Goal: Task Accomplishment & Management: Manage account settings

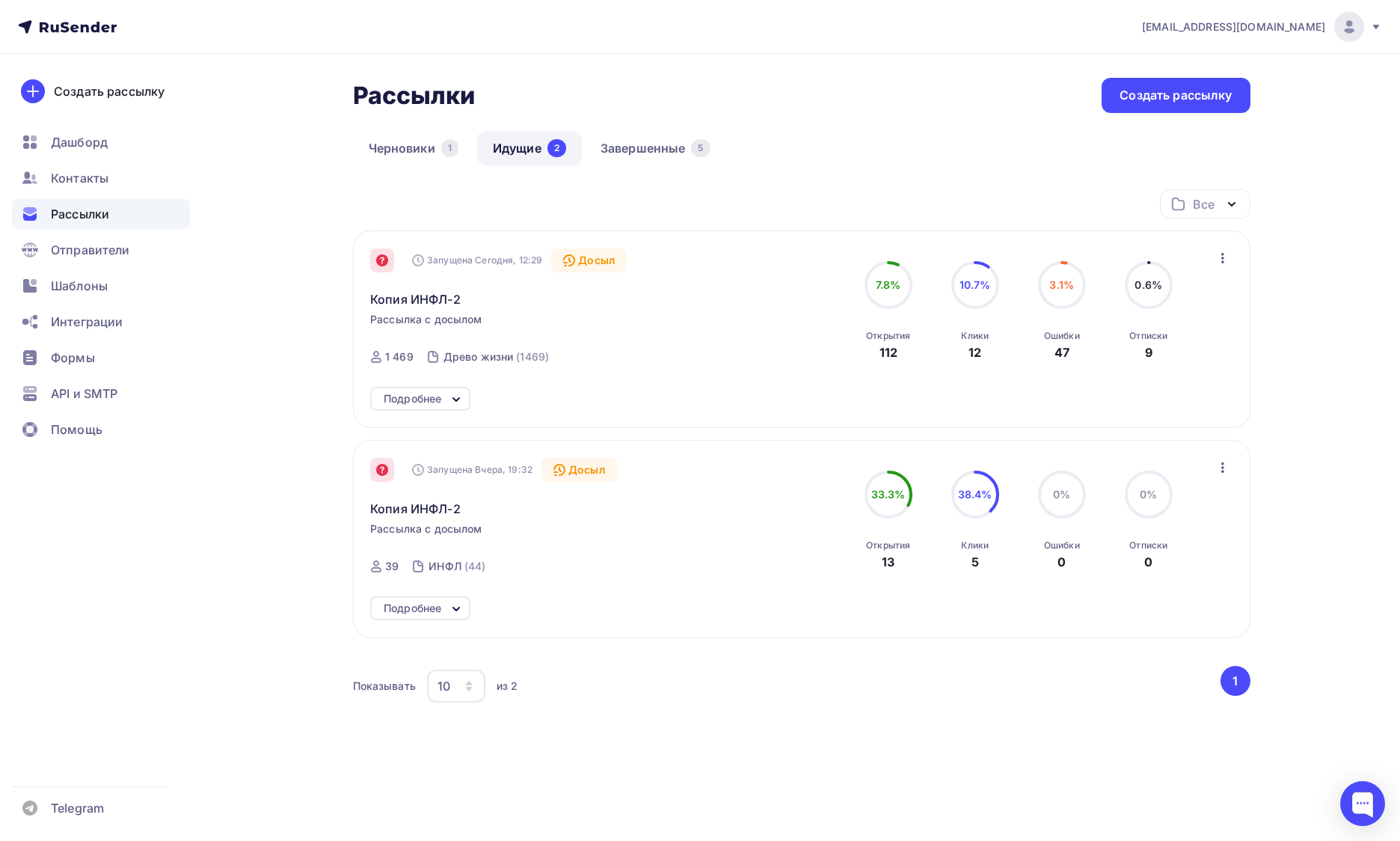
click at [380, 258] on icon at bounding box center [382, 260] width 12 height 12
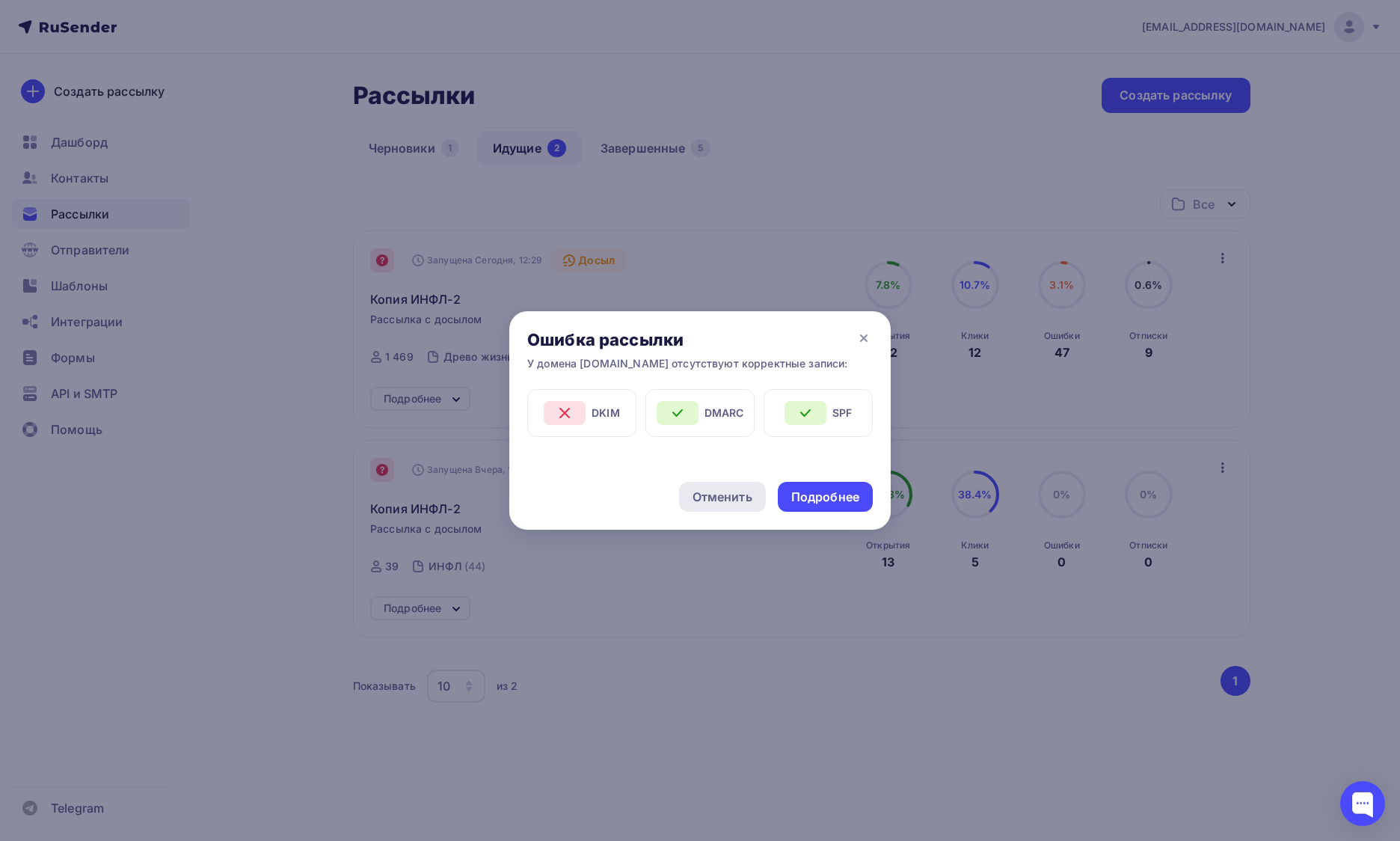
click at [713, 488] on div "Отменить" at bounding box center [723, 496] width 60 height 18
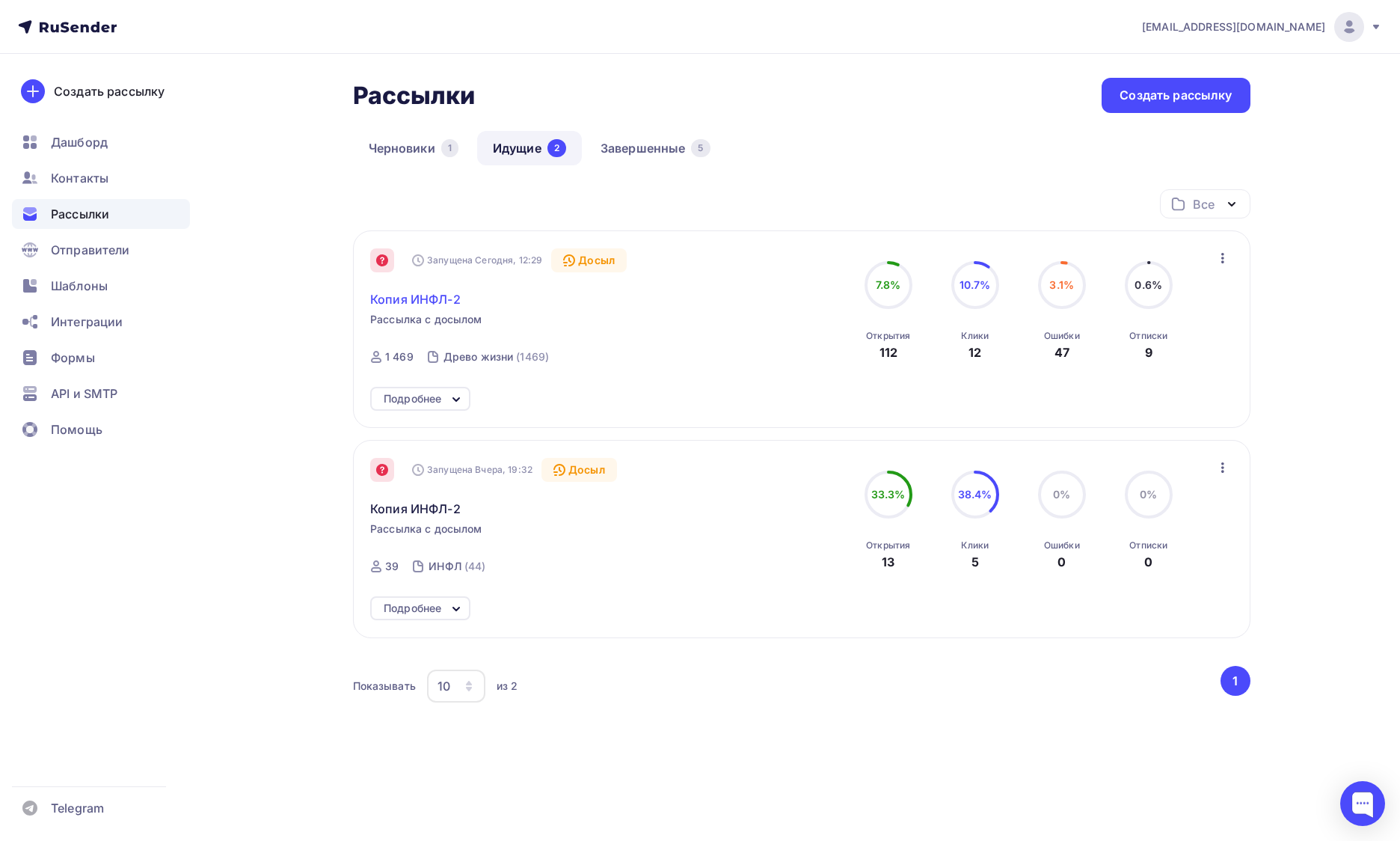
click at [444, 306] on span "Копия ИНФЛ-2" at bounding box center [415, 298] width 91 height 18
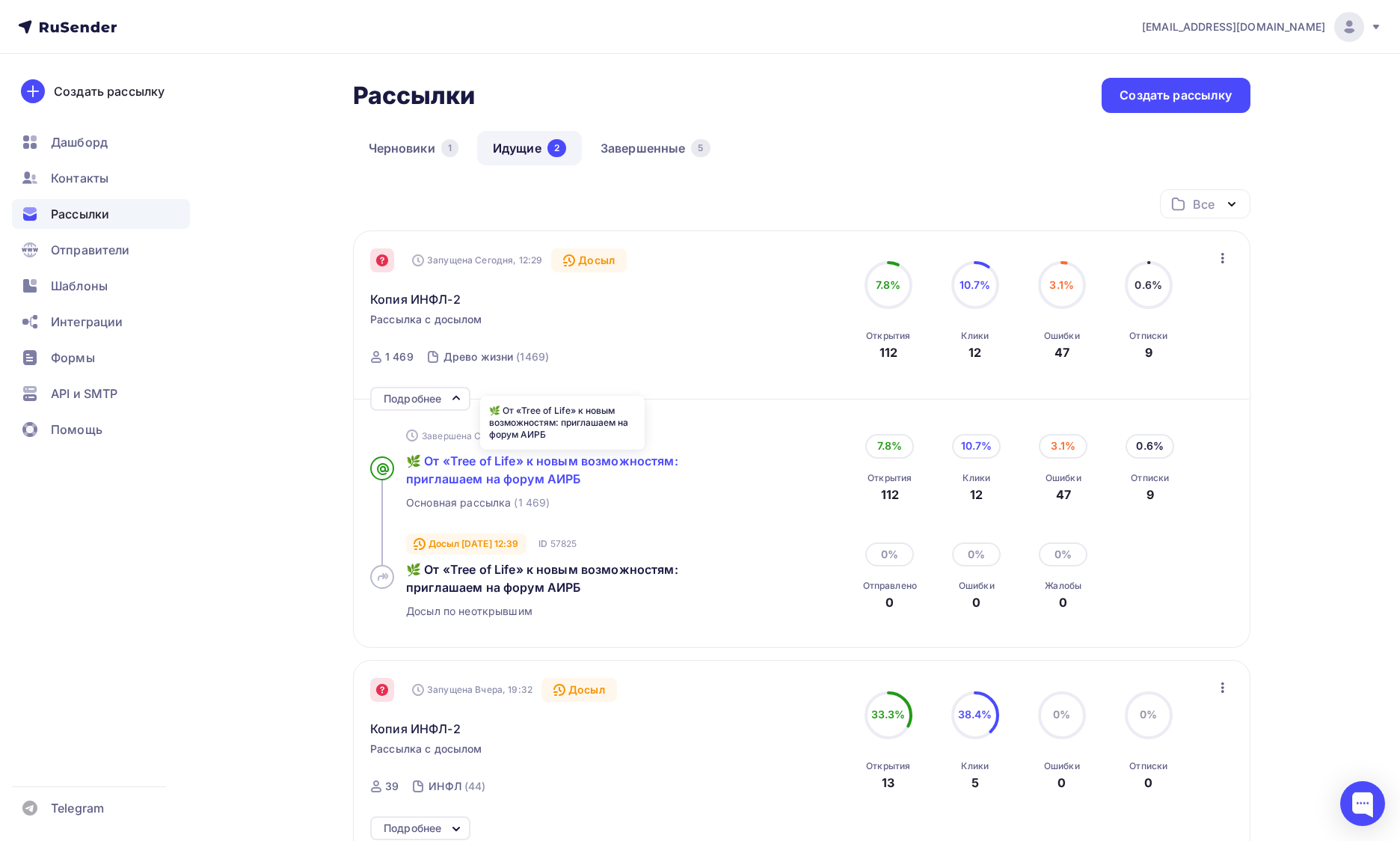
click at [472, 469] on span "🌿 От «Tree of Life» к новым возможностям: приглашаем на форум АИРБ" at bounding box center [542, 469] width 272 height 33
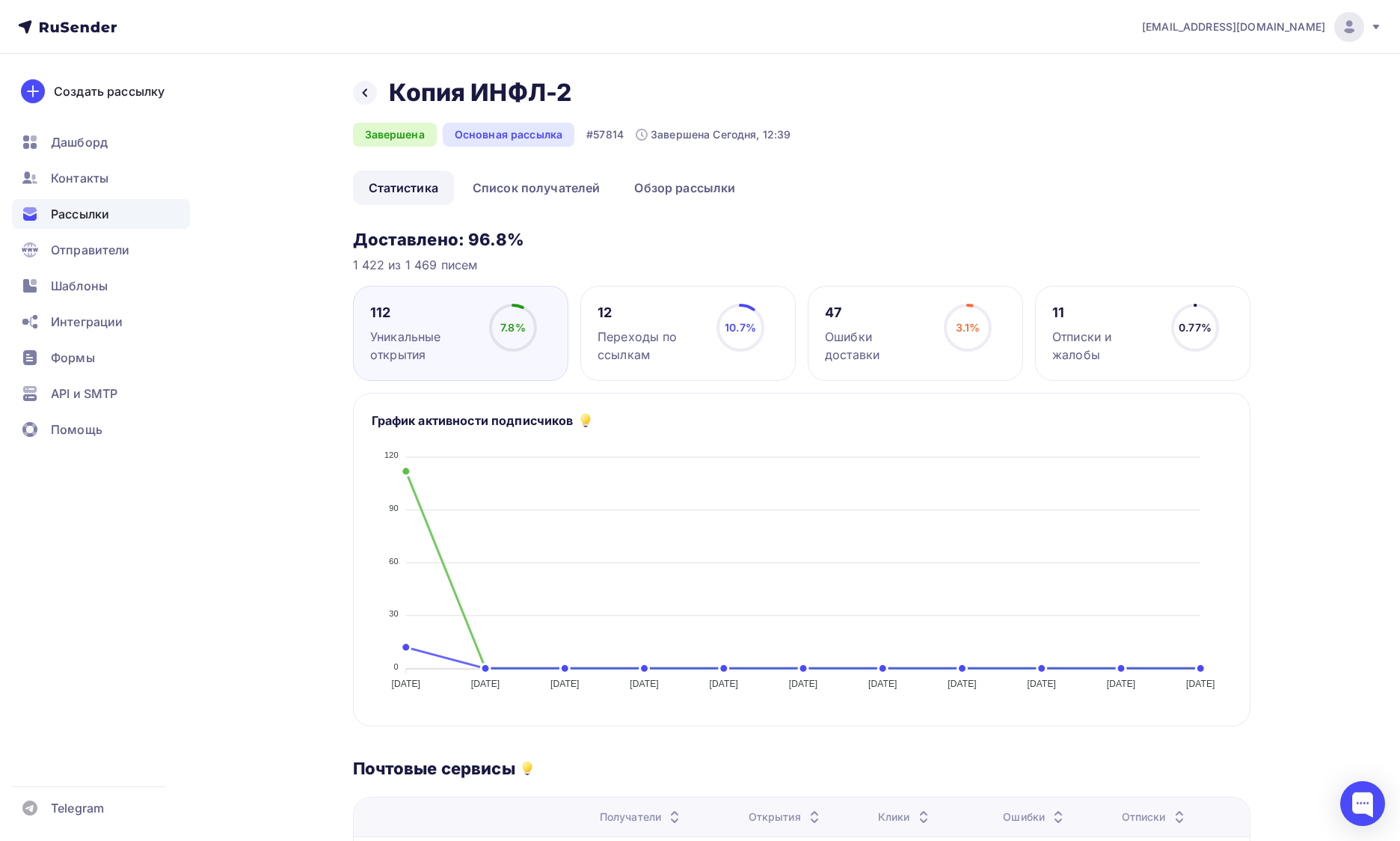
drag, startPoint x: 354, startPoint y: 87, endPoint x: 390, endPoint y: 128, distance: 54.6
click at [411, 141] on div "Назад Копия ИНФЛ-2 Копия ИНФЛ-2 Завершена Основная рассылка #57814 Завершена Се…" at bounding box center [571, 112] width 438 height 68
click at [355, 93] on div at bounding box center [365, 93] width 24 height 24
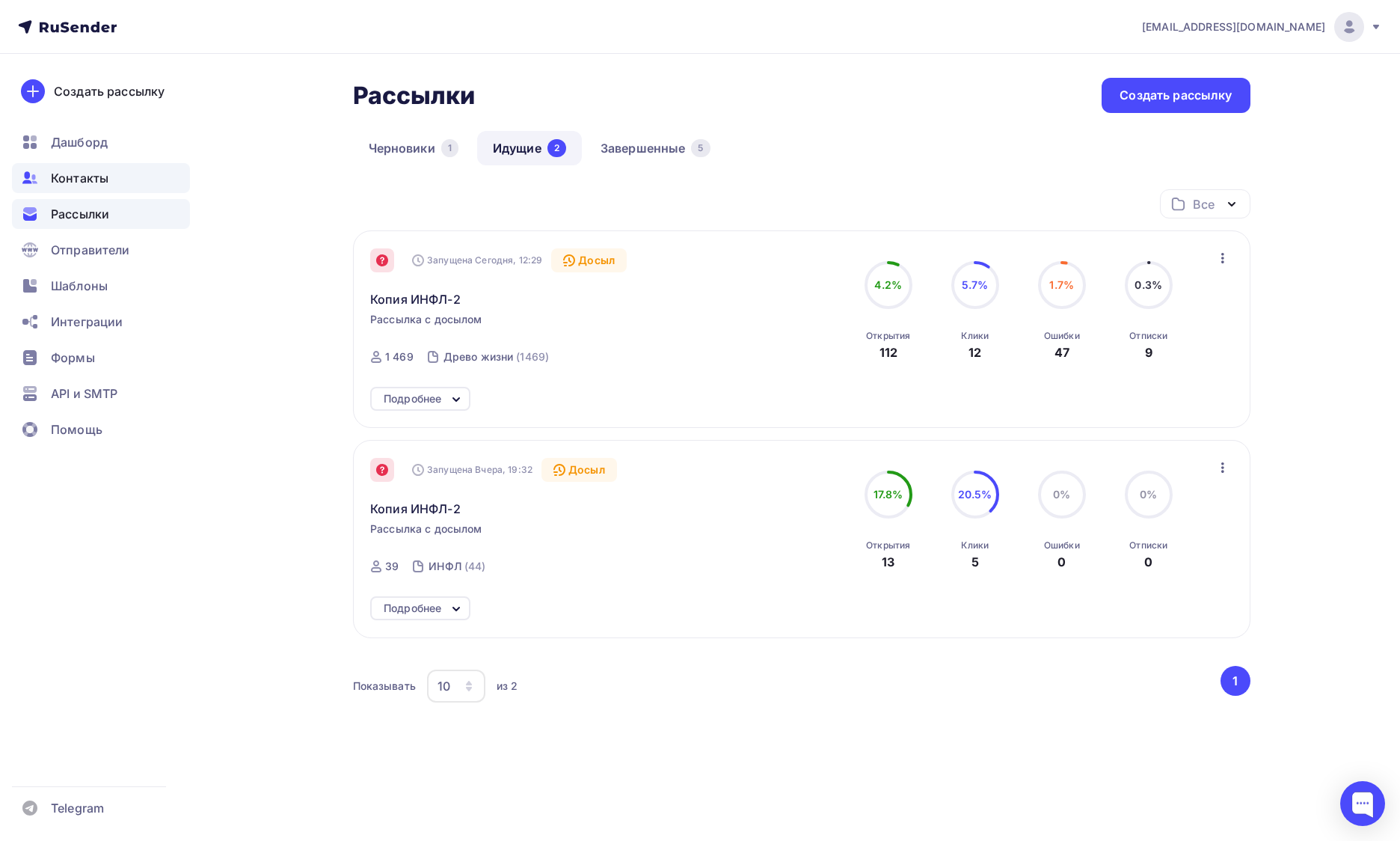
click at [128, 178] on div "Контакты" at bounding box center [101, 178] width 178 height 30
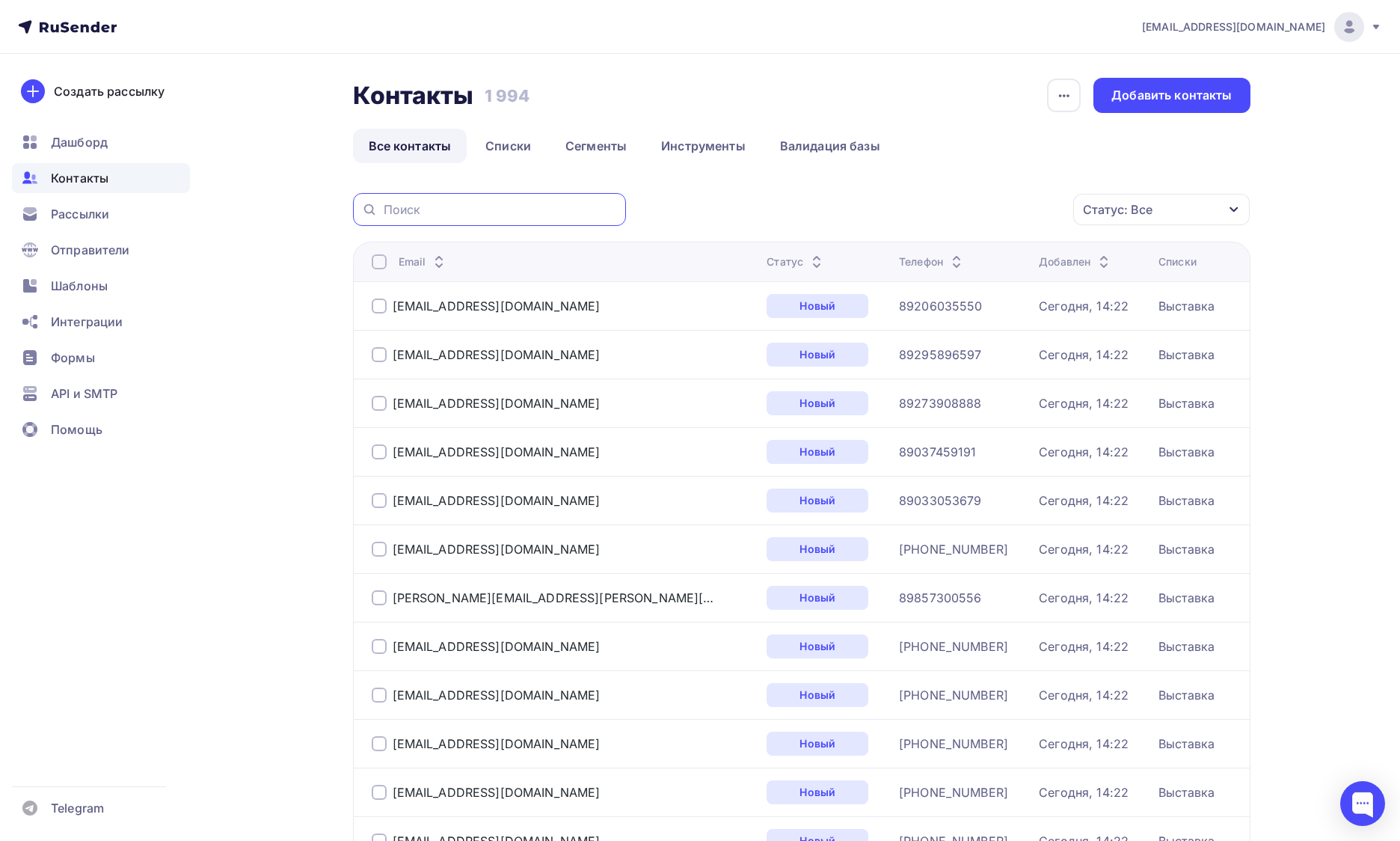
click at [440, 212] on input "text" at bounding box center [500, 210] width 233 height 17
click at [455, 209] on input "text" at bounding box center [500, 210] width 233 height 17
paste input "mailto:[EMAIL_ADDRESS][DOMAIN_NAME]"
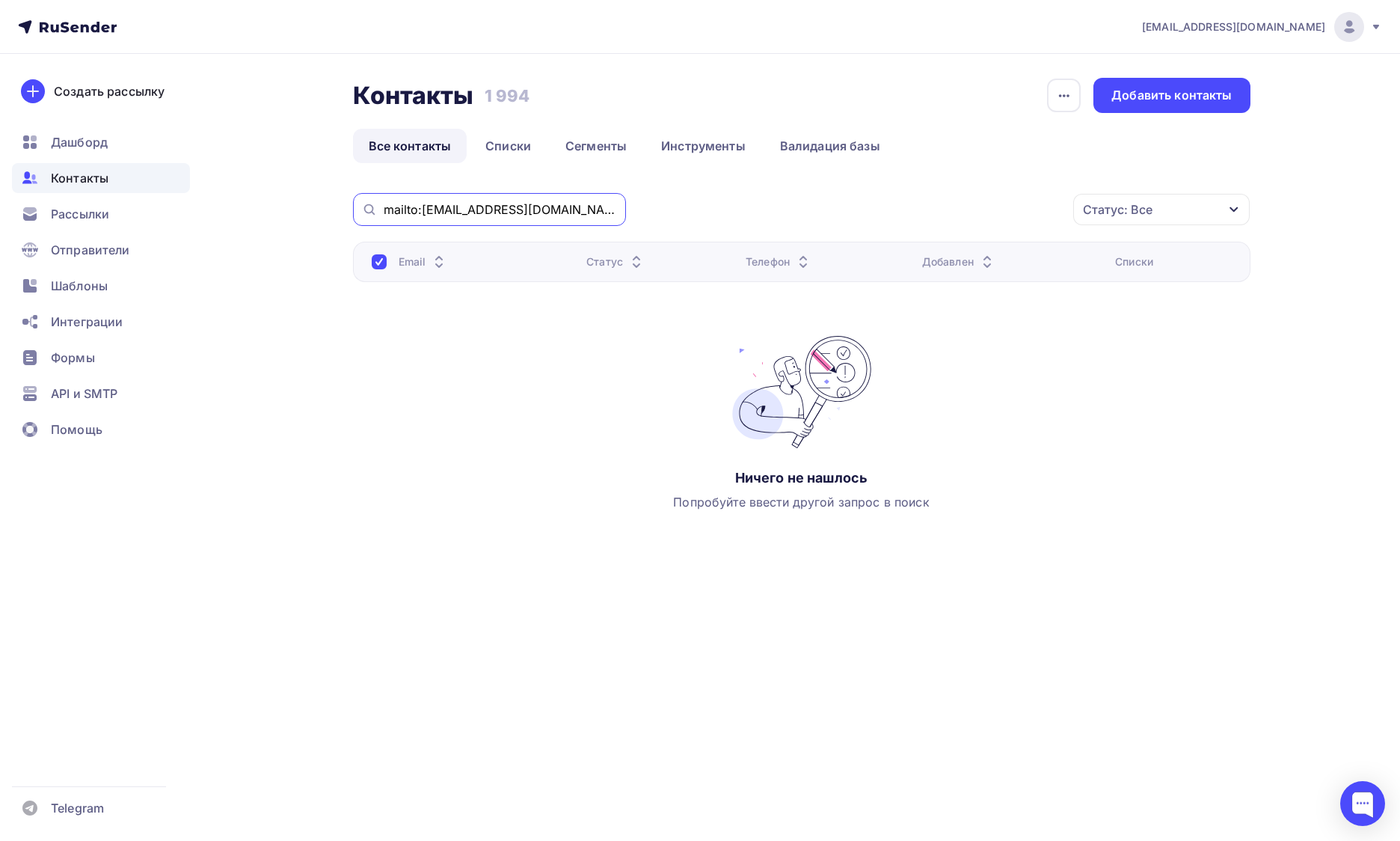
drag, startPoint x: 420, startPoint y: 210, endPoint x: 367, endPoint y: 210, distance: 53.0
click at [367, 211] on div "mailto:[EMAIL_ADDRESS][DOMAIN_NAME]" at bounding box center [489, 209] width 273 height 33
type input "[EMAIL_ADDRESS][DOMAIN_NAME]"
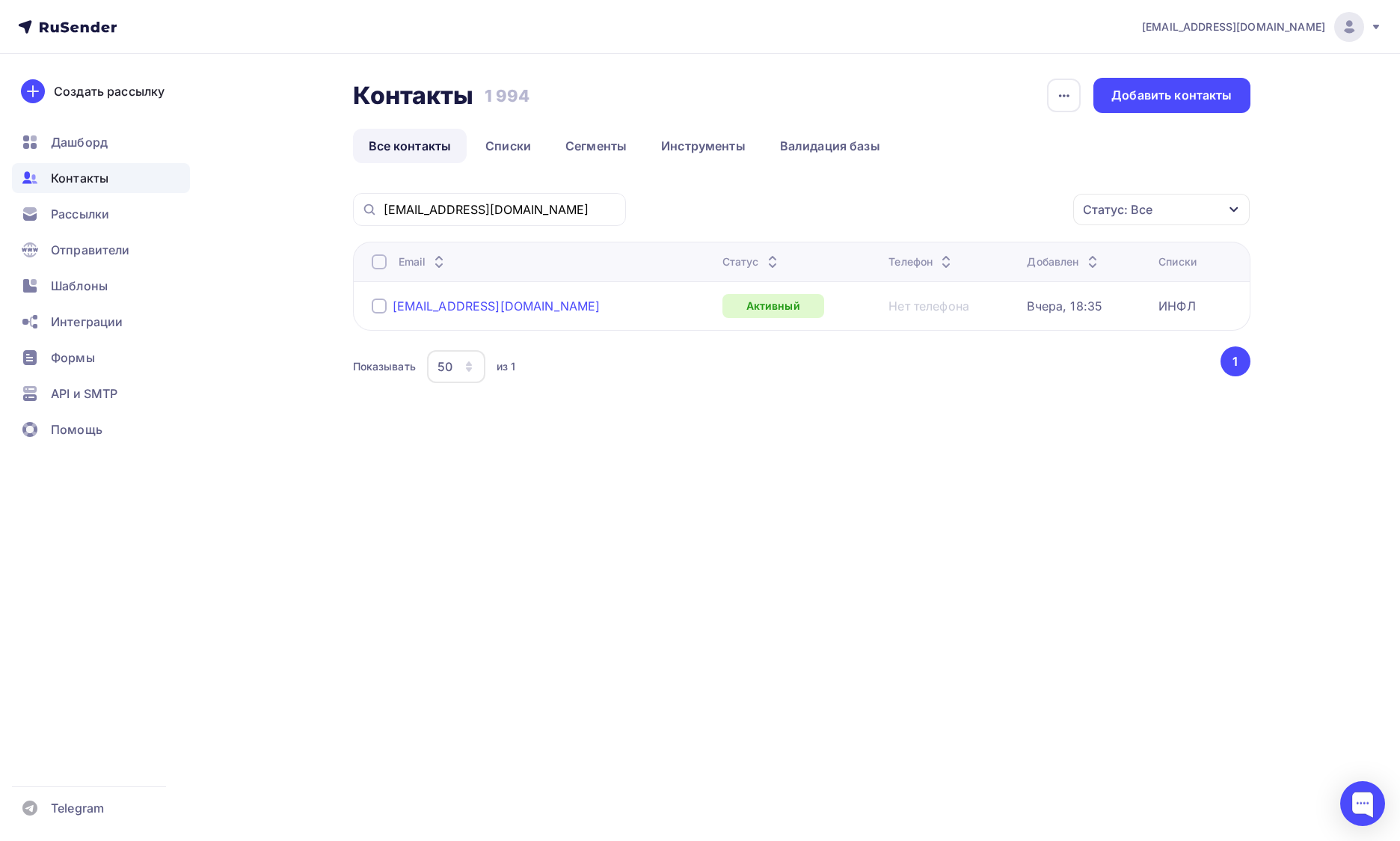
click at [480, 305] on div "[EMAIL_ADDRESS][DOMAIN_NAME]" at bounding box center [497, 306] width 208 height 15
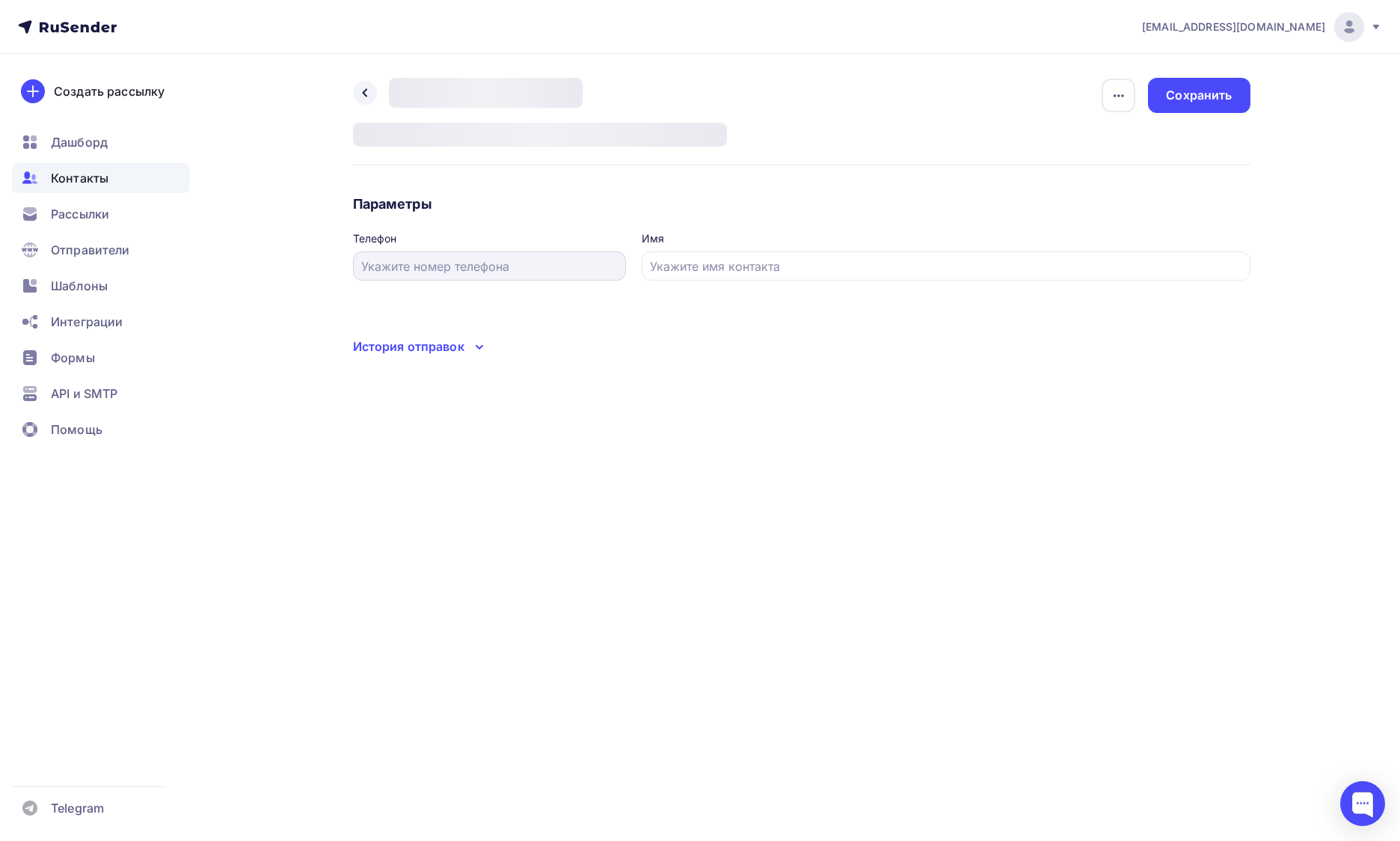
type input "[PERSON_NAME]"
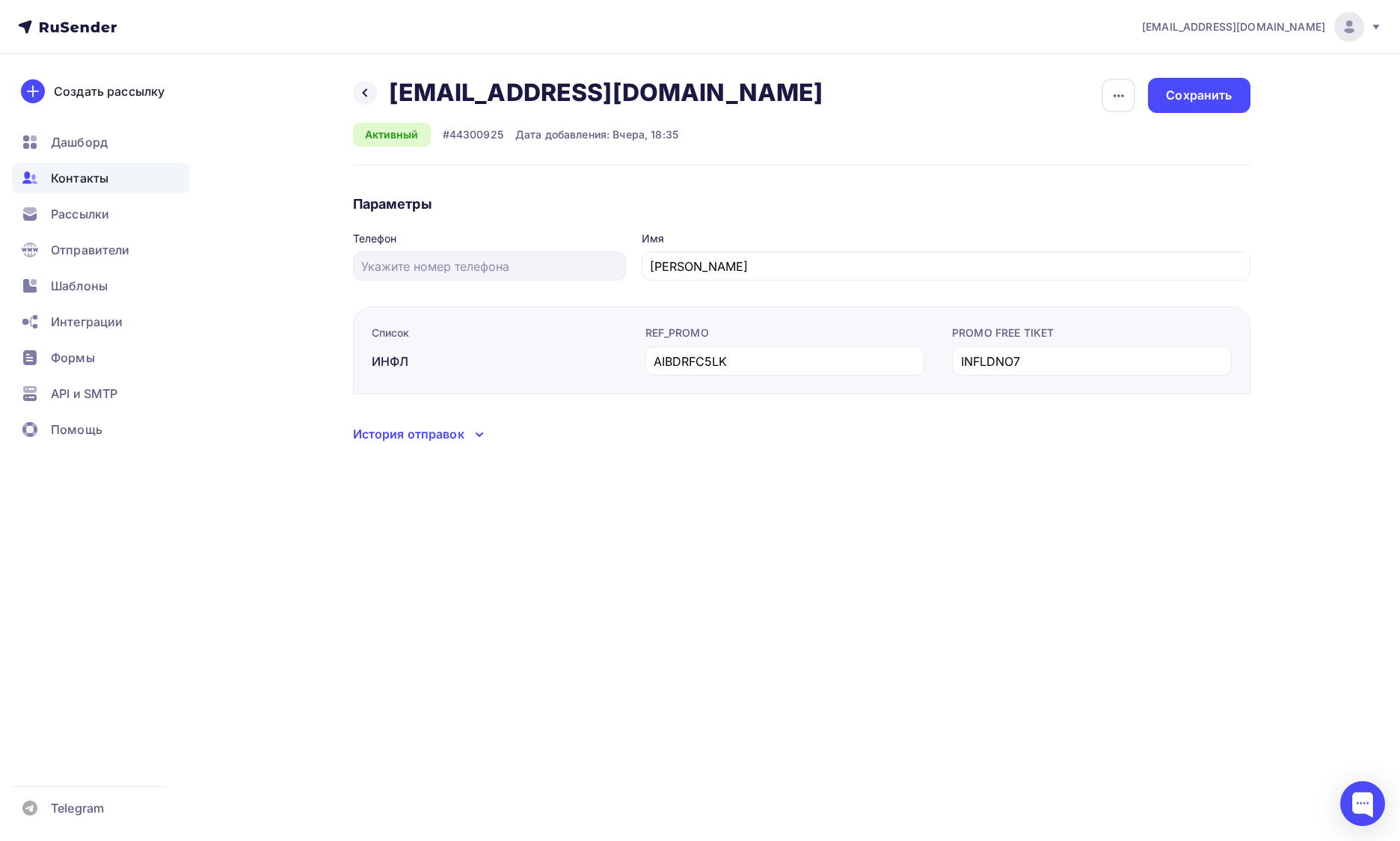
click at [615, 475] on div "Назад [EMAIL_ADDRESS][DOMAIN_NAME] [EMAIL_ADDRESS][DOMAIN_NAME] Удалить Отписат…" at bounding box center [700, 278] width 1226 height 449
